Goal: Task Accomplishment & Management: Use online tool/utility

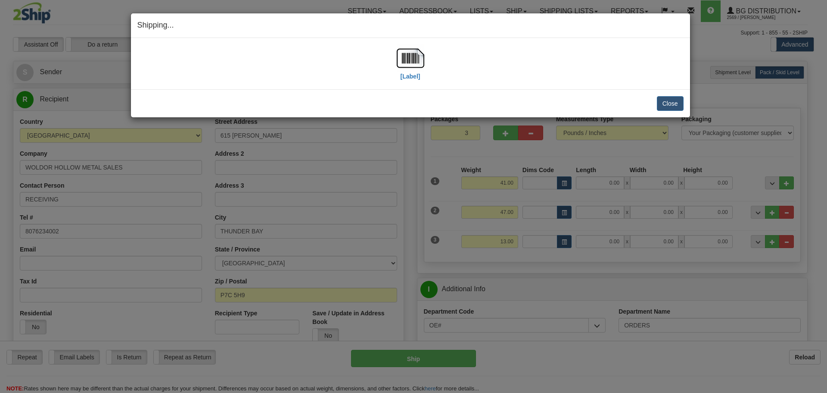
select select "2"
click at [670, 107] on button "Close" at bounding box center [670, 103] width 27 height 15
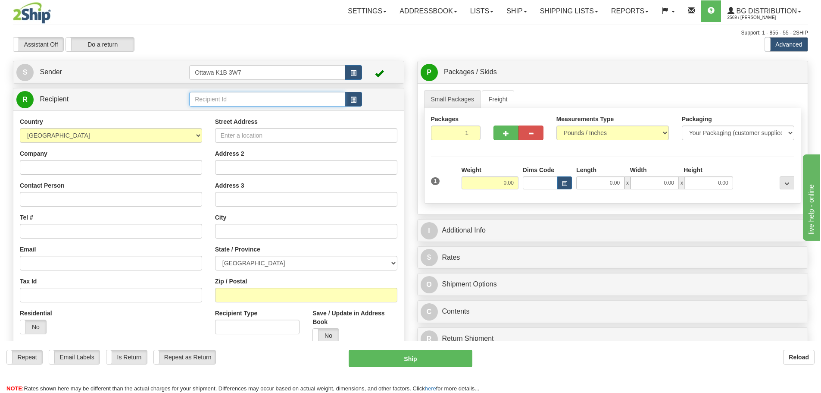
click at [234, 105] on input "text" at bounding box center [267, 99] width 156 height 15
type input "910331"
click at [239, 54] on div "Toggle navigation Settings Shipping Preferences Fields Preferences New" at bounding box center [410, 245] width 821 height 490
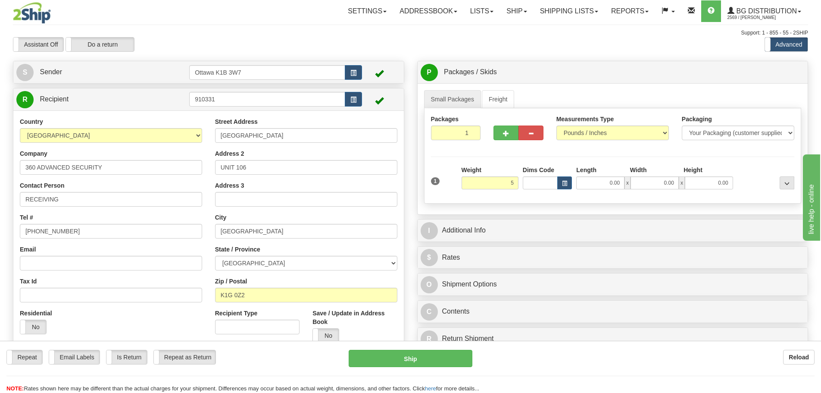
type input "5.00"
click at [556, 240] on div "I Additional Info" at bounding box center [613, 230] width 390 height 22
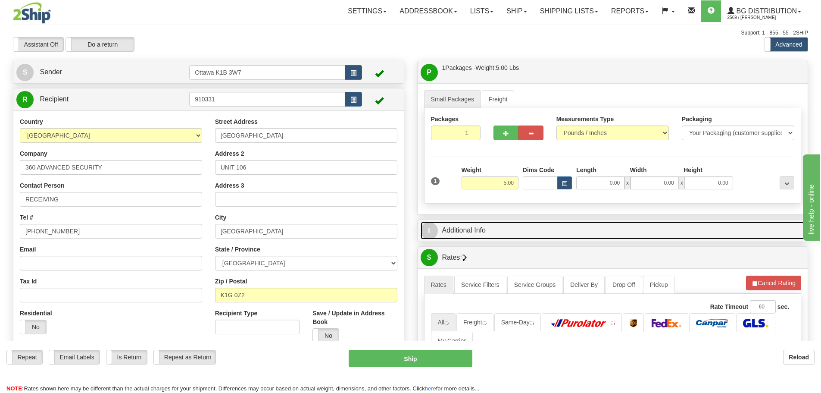
click at [556, 239] on link "I Additional Info" at bounding box center [613, 230] width 384 height 18
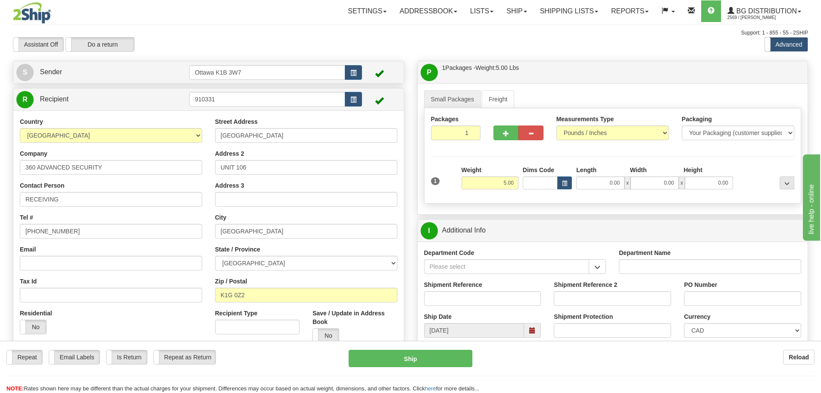
click at [596, 271] on button "button" at bounding box center [597, 266] width 17 height 15
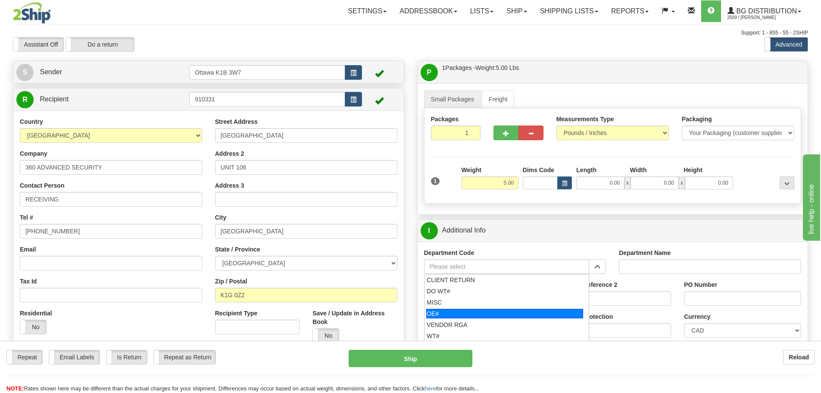
click at [505, 318] on li "OE#" at bounding box center [506, 313] width 165 height 11
type input "OE#"
type input "ORDERS"
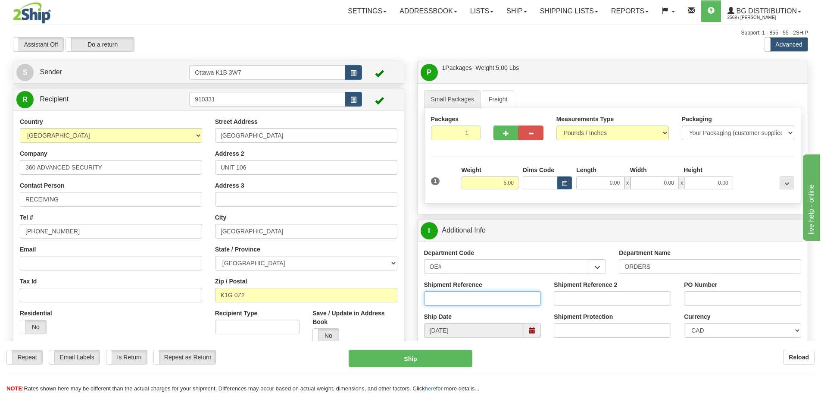
click at [494, 299] on input "Shipment Reference" at bounding box center [482, 298] width 117 height 15
type input "10202357-00"
click at [754, 306] on div "PO Number" at bounding box center [742, 296] width 130 height 32
click at [753, 304] on input "PO Number" at bounding box center [742, 298] width 117 height 15
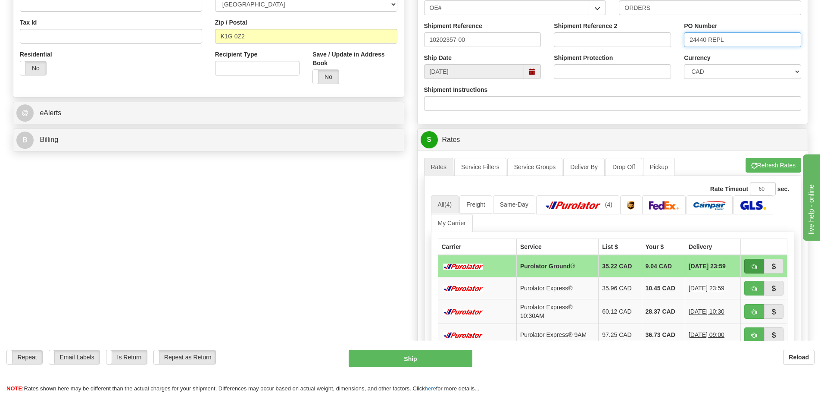
type input "24440 REPL"
click at [750, 271] on button "button" at bounding box center [754, 266] width 20 height 15
type input "260"
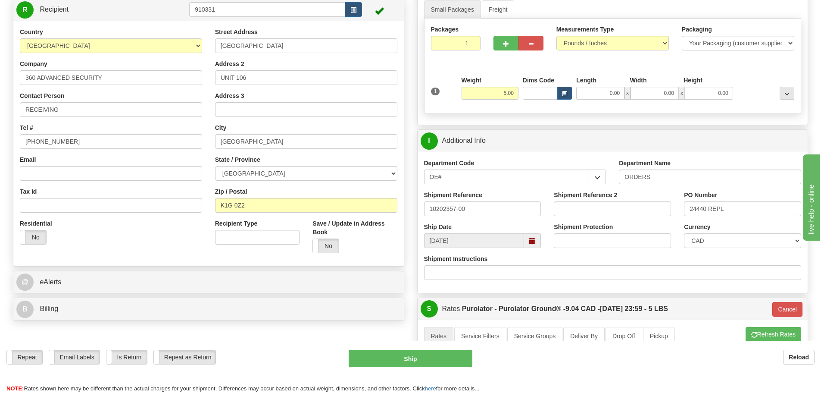
scroll to position [86, 0]
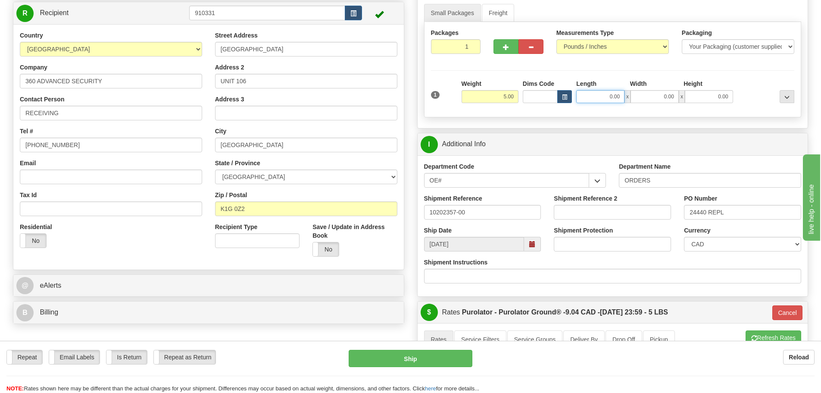
click at [596, 100] on input "0.00" at bounding box center [600, 96] width 48 height 13
type input "15.00"
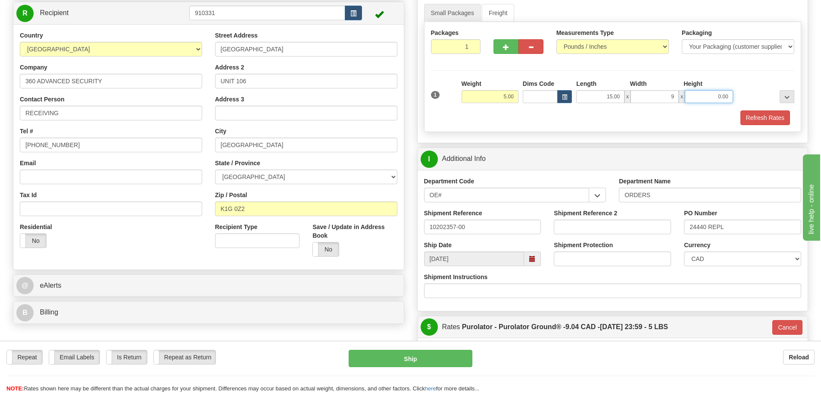
type input "9.00"
type input "5.50"
click at [767, 115] on button "Refresh Rates" at bounding box center [765, 117] width 50 height 15
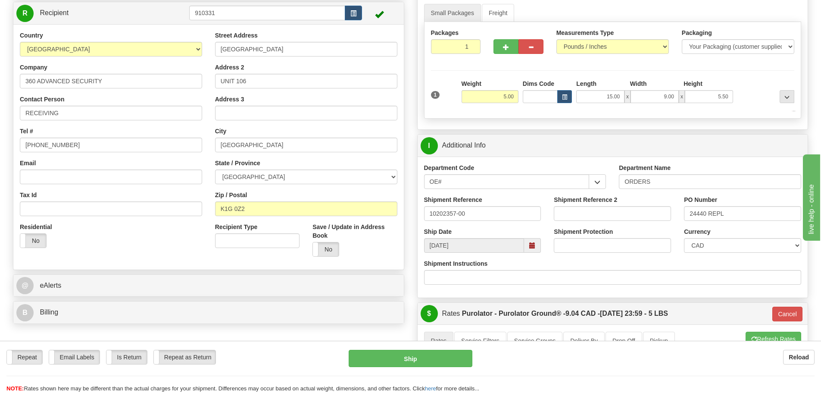
type input "260"
click at [440, 357] on button "Ship" at bounding box center [411, 357] width 124 height 17
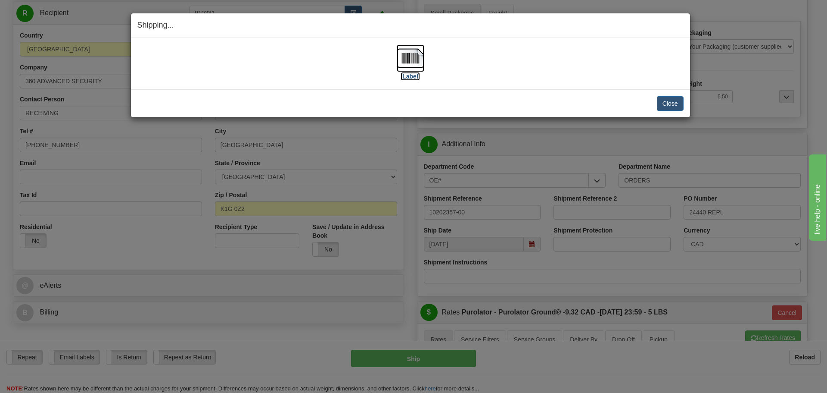
click at [415, 77] on label "[Label]" at bounding box center [411, 76] width 20 height 9
click at [667, 107] on button "Close" at bounding box center [670, 103] width 27 height 15
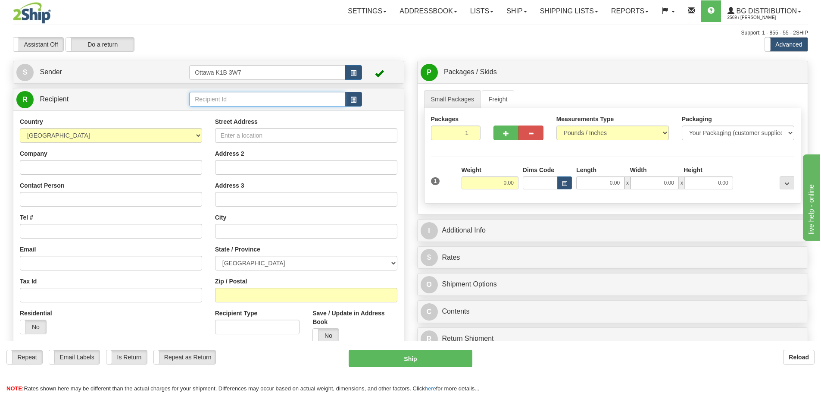
click at [209, 97] on input "text" at bounding box center [267, 99] width 156 height 15
type input "1183"
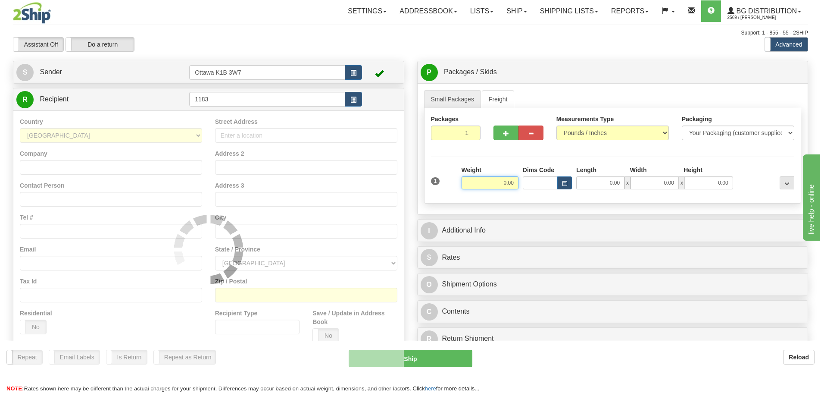
click at [234, 34] on div "Support: 1 - 855 - 55 - 2SHIP" at bounding box center [410, 32] width 795 height 7
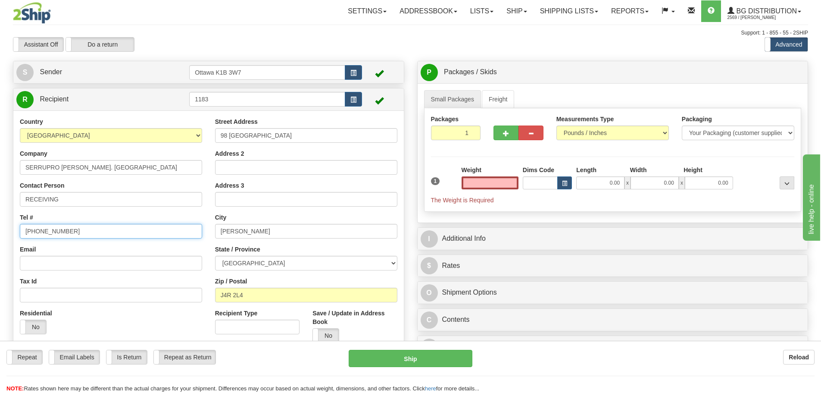
type input "0.00"
drag, startPoint x: 43, startPoint y: 233, endPoint x: 0, endPoint y: 231, distance: 42.7
click at [0, 231] on div "Toggle navigation Settings Shipping Preferences Fields Preferences New" at bounding box center [410, 229] width 821 height 458
type input "450-671-4551"
click at [332, 338] on label "No" at bounding box center [326, 335] width 26 height 14
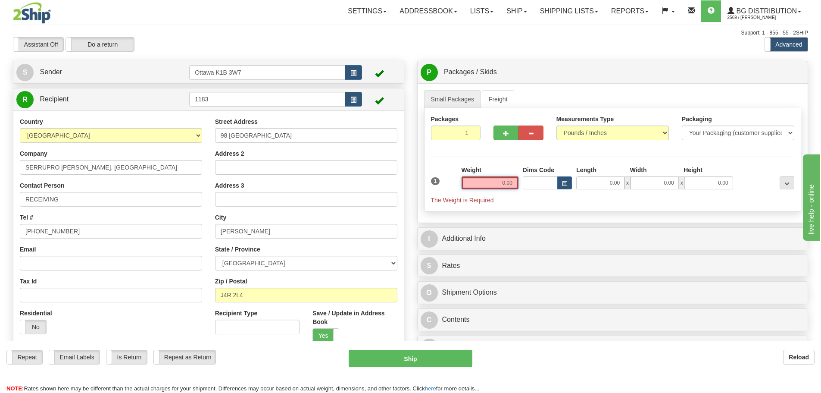
click at [480, 180] on input "0.00" at bounding box center [489, 182] width 57 height 13
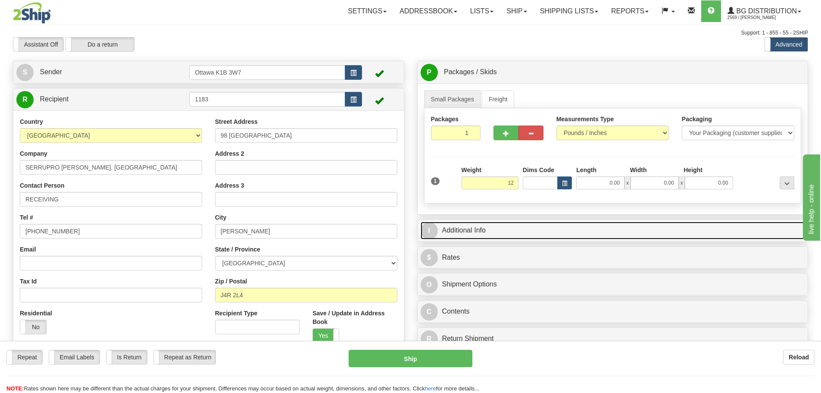
type input "12.00"
click at [552, 224] on link "I Additional Info" at bounding box center [613, 230] width 384 height 18
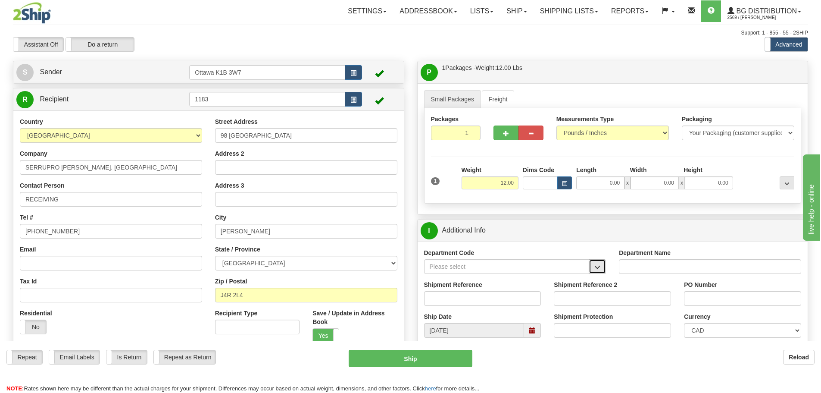
click at [597, 264] on span "button" at bounding box center [597, 267] width 6 height 6
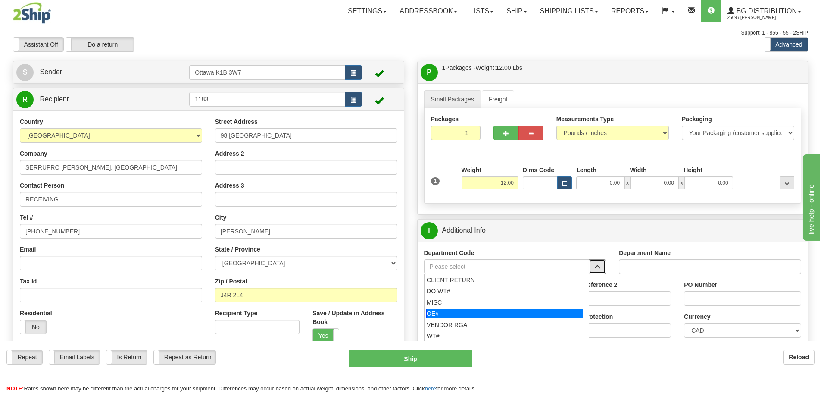
click at [498, 308] on li "OE#" at bounding box center [506, 313] width 165 height 11
type input "OE#"
type input "ORDERS"
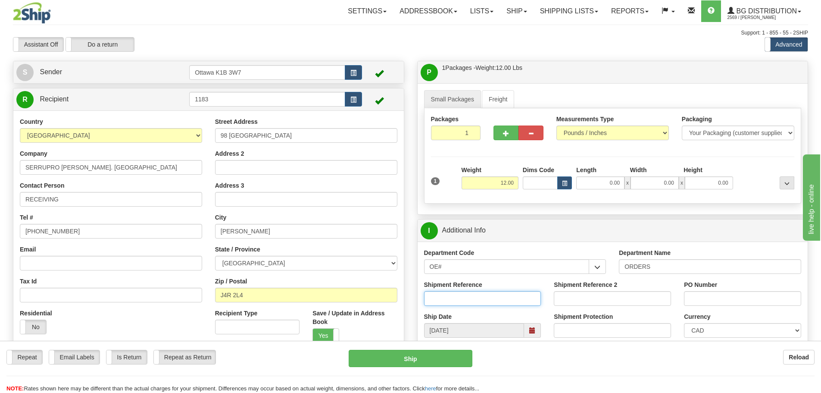
click at [485, 296] on input "Shipment Reference" at bounding box center [482, 298] width 117 height 15
type input "10203953-00"
click at [698, 299] on input "PO Number" at bounding box center [742, 298] width 117 height 15
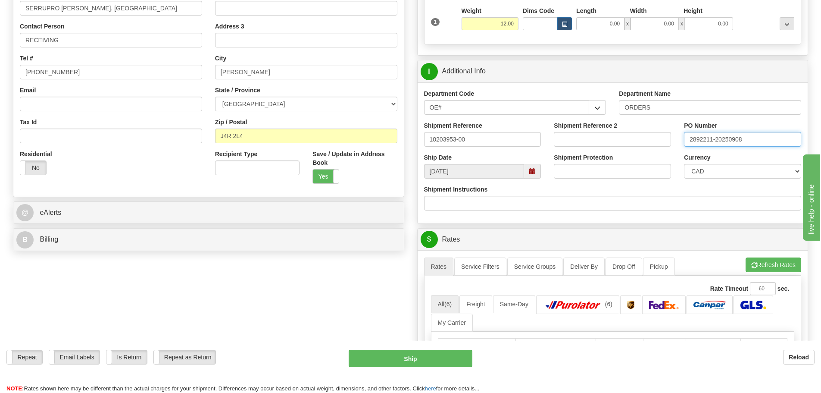
scroll to position [302, 0]
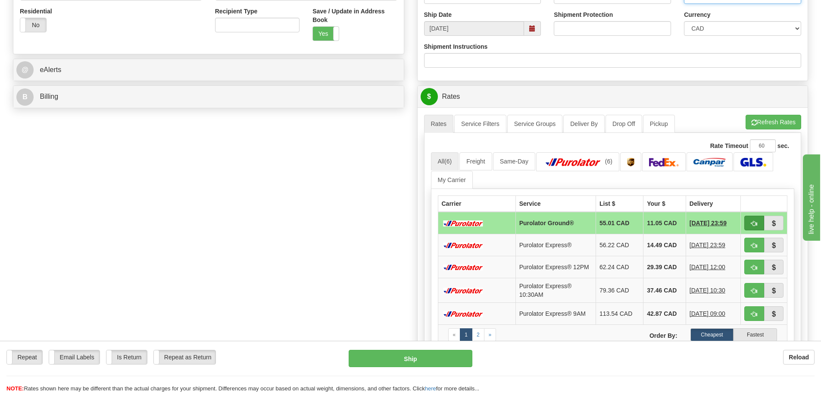
type input "2892211-20250908"
click at [758, 224] on button "button" at bounding box center [754, 222] width 20 height 15
type input "260"
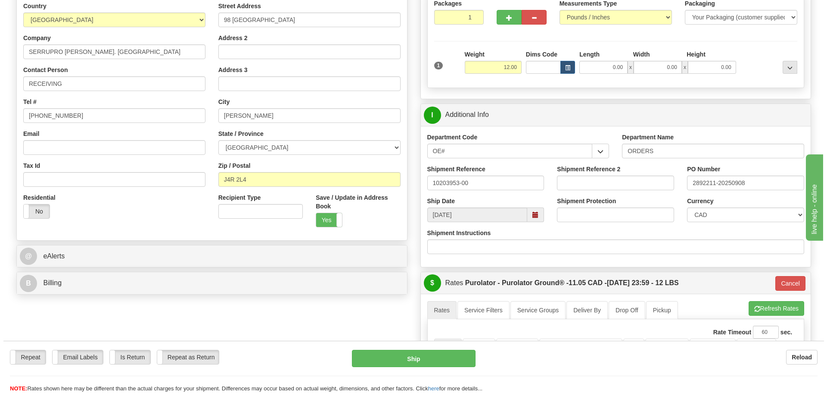
scroll to position [86, 0]
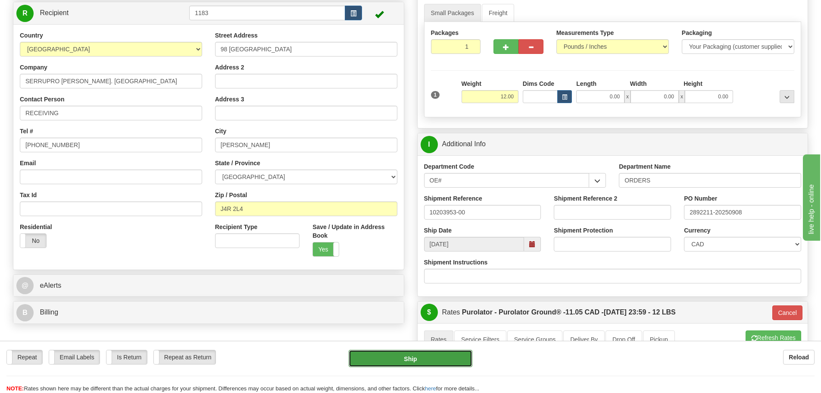
click at [450, 352] on button "Ship" at bounding box center [411, 357] width 124 height 17
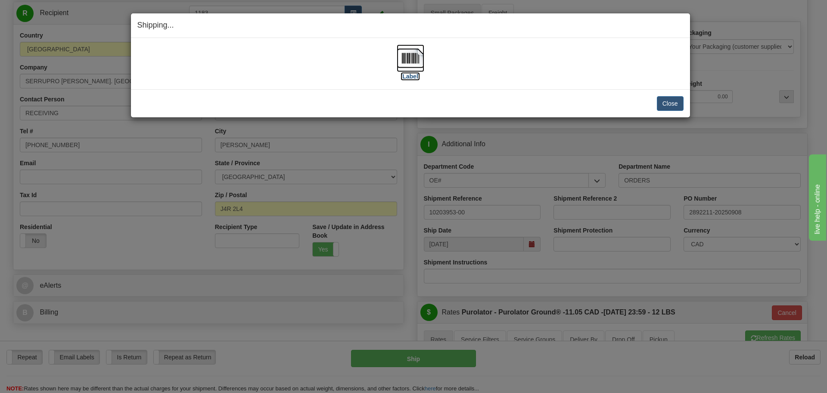
click at [408, 77] on label "[Label]" at bounding box center [411, 76] width 20 height 9
click at [665, 106] on button "Close" at bounding box center [670, 103] width 27 height 15
